Goal: Task Accomplishment & Management: Use online tool/utility

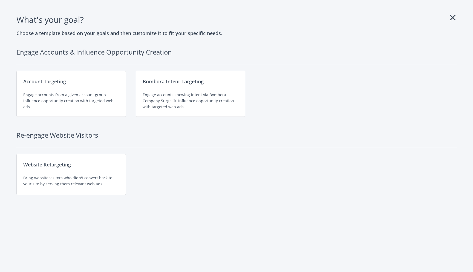
click at [454, 18] on icon at bounding box center [452, 17] width 5 height 9
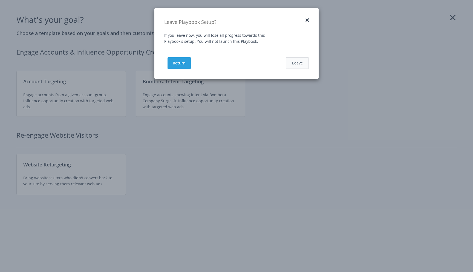
click at [298, 67] on button "Leave" at bounding box center [297, 63] width 23 height 12
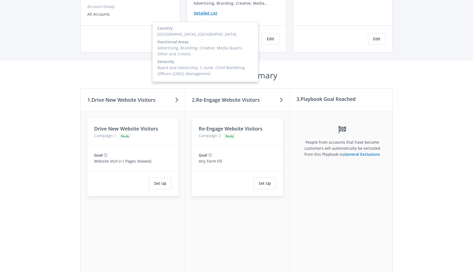
scroll to position [115, 0]
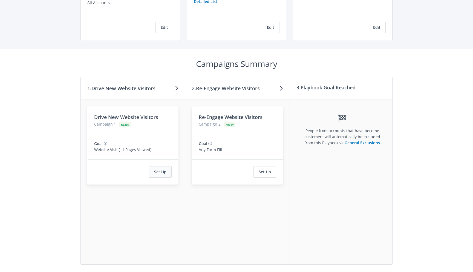
click at [164, 171] on button "Set Up" at bounding box center [160, 172] width 23 height 12
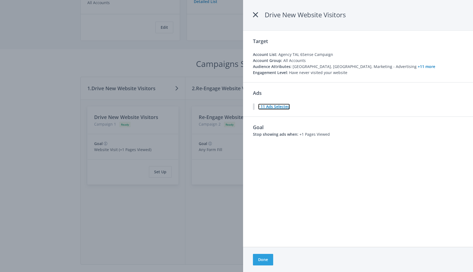
click at [259, 107] on icon at bounding box center [258, 107] width 1 height 4
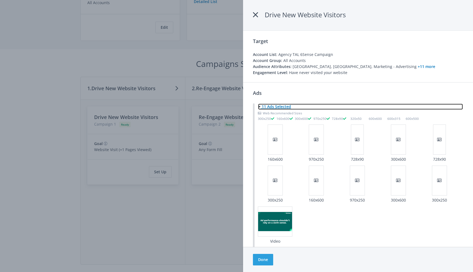
scroll to position [49, 0]
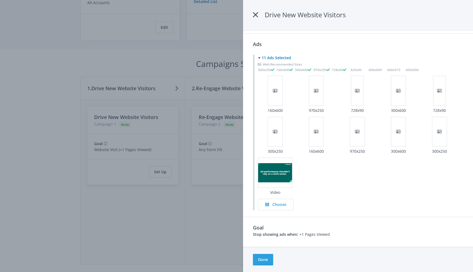
click at [350, 200] on div "Choose" at bounding box center [361, 205] width 206 height 12
click at [196, 223] on div at bounding box center [236, 136] width 473 height 272
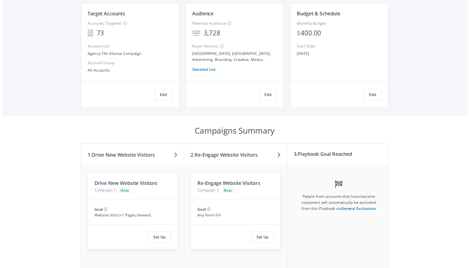
scroll to position [12, 0]
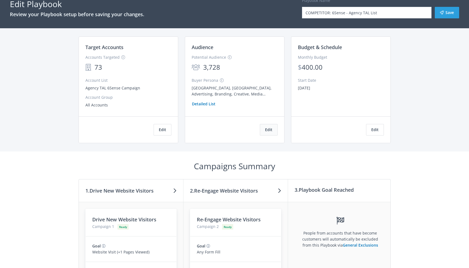
click at [267, 130] on button "Edit" at bounding box center [269, 130] width 18 height 12
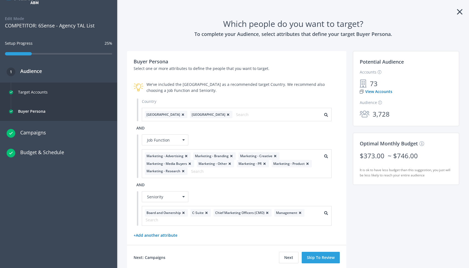
click at [459, 12] on icon at bounding box center [459, 11] width 5 height 9
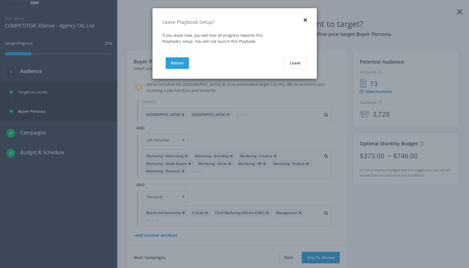
click at [306, 18] on button "button" at bounding box center [305, 20] width 3 height 5
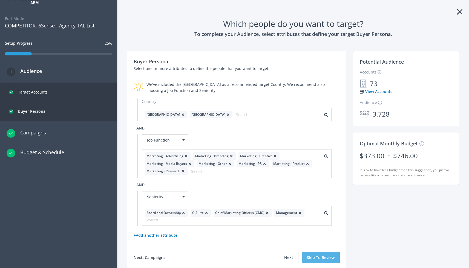
click at [316, 256] on button "Skip To Review" at bounding box center [321, 258] width 38 height 12
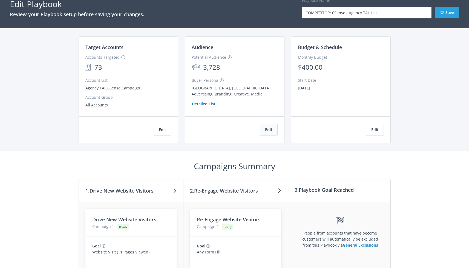
click at [273, 129] on button "Edit" at bounding box center [269, 130] width 18 height 12
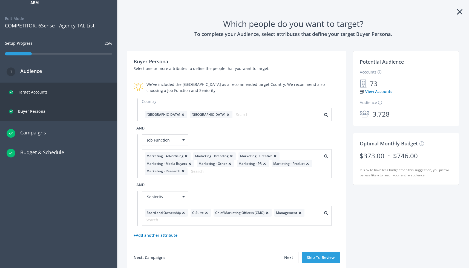
click at [459, 12] on icon at bounding box center [459, 11] width 5 height 9
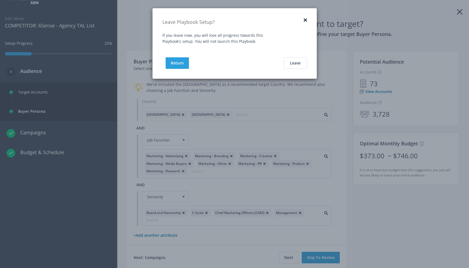
click at [305, 21] on button "button" at bounding box center [305, 20] width 3 height 5
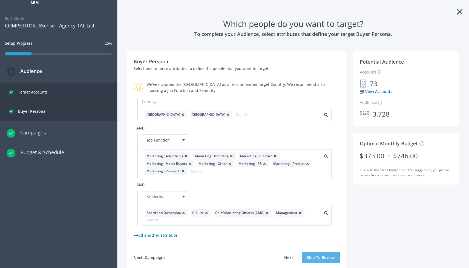
click at [317, 258] on button "Skip To Review" at bounding box center [321, 258] width 38 height 12
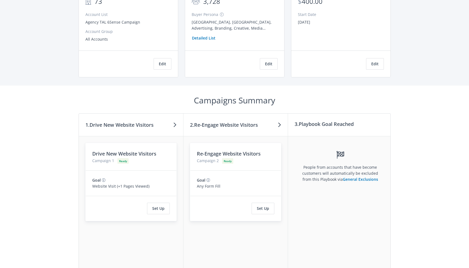
scroll to position [121, 0]
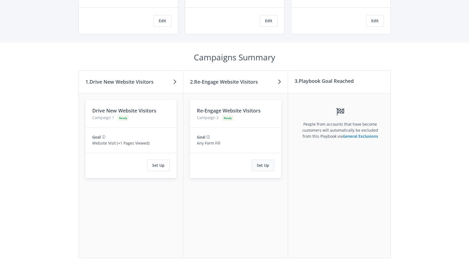
click at [263, 168] on button "Set Up" at bounding box center [263, 165] width 23 height 12
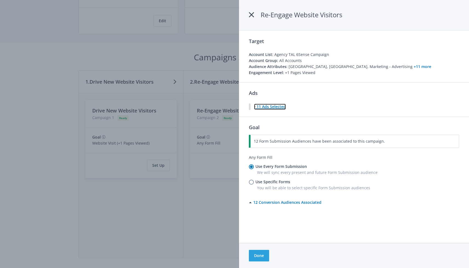
click at [255, 107] on icon at bounding box center [254, 107] width 1 height 4
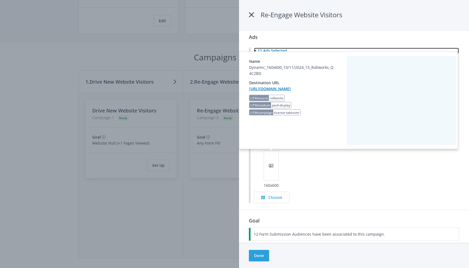
scroll to position [29, 0]
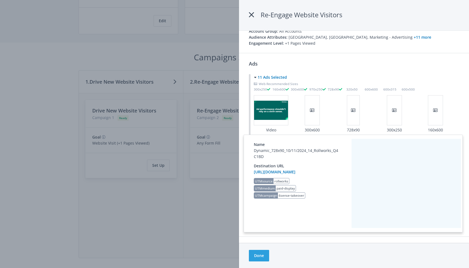
click at [352, 112] on div at bounding box center [353, 110] width 13 height 30
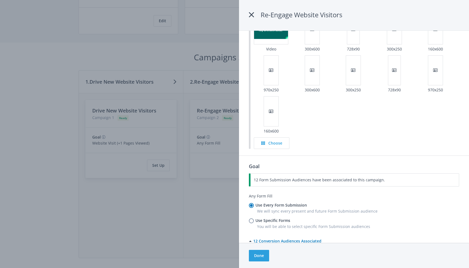
scroll to position [121, 0]
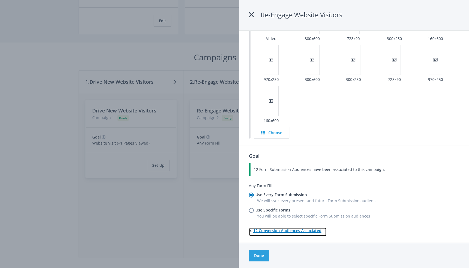
click at [251, 229] on icon at bounding box center [251, 231] width 4 height 4
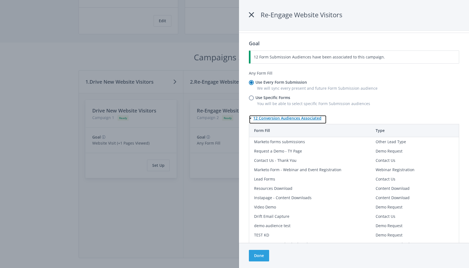
scroll to position [246, 0]
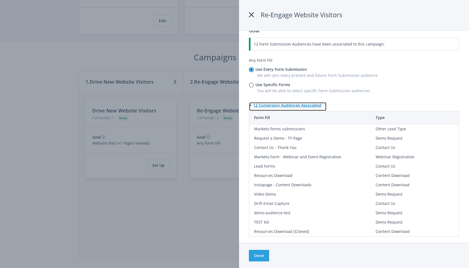
click at [264, 105] on button "12 Conversion Audiences Associated" at bounding box center [288, 106] width 78 height 9
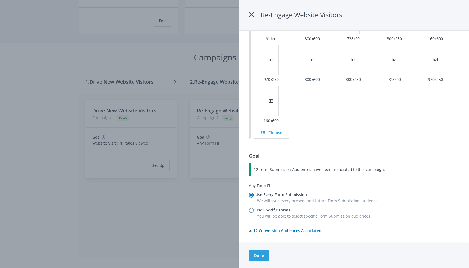
click at [246, 182] on div "Goal 12 Form Submission Audiences have been associated to this campaign. Any Fo…" at bounding box center [354, 194] width 230 height 98
click at [191, 226] on div at bounding box center [234, 134] width 469 height 268
